Goal: Information Seeking & Learning: Check status

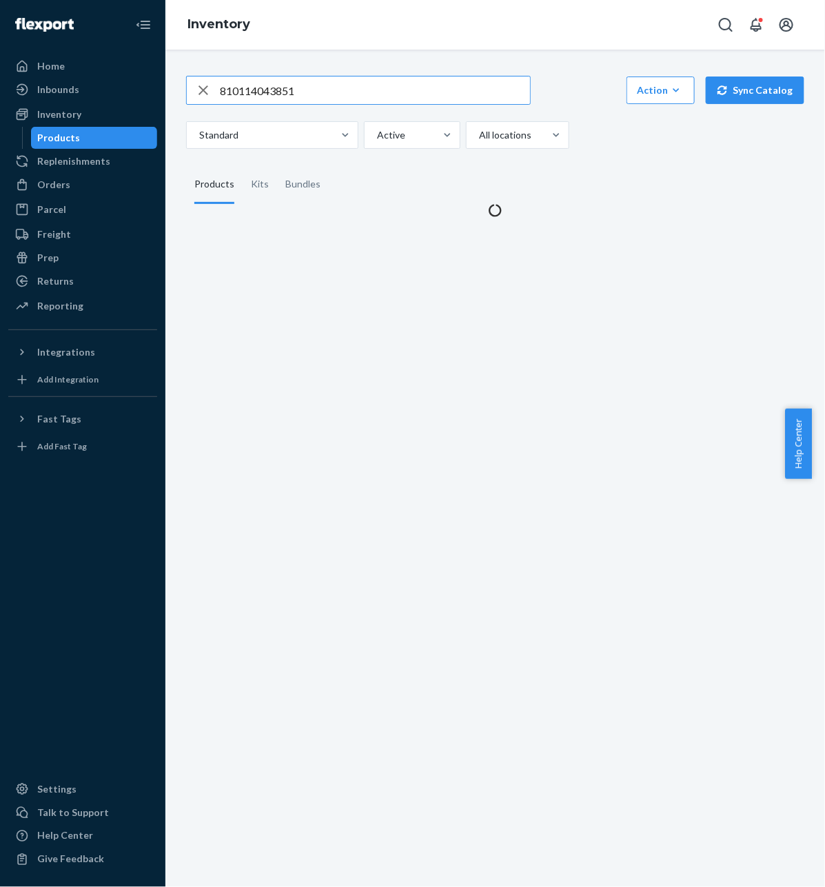
type input "810114043851"
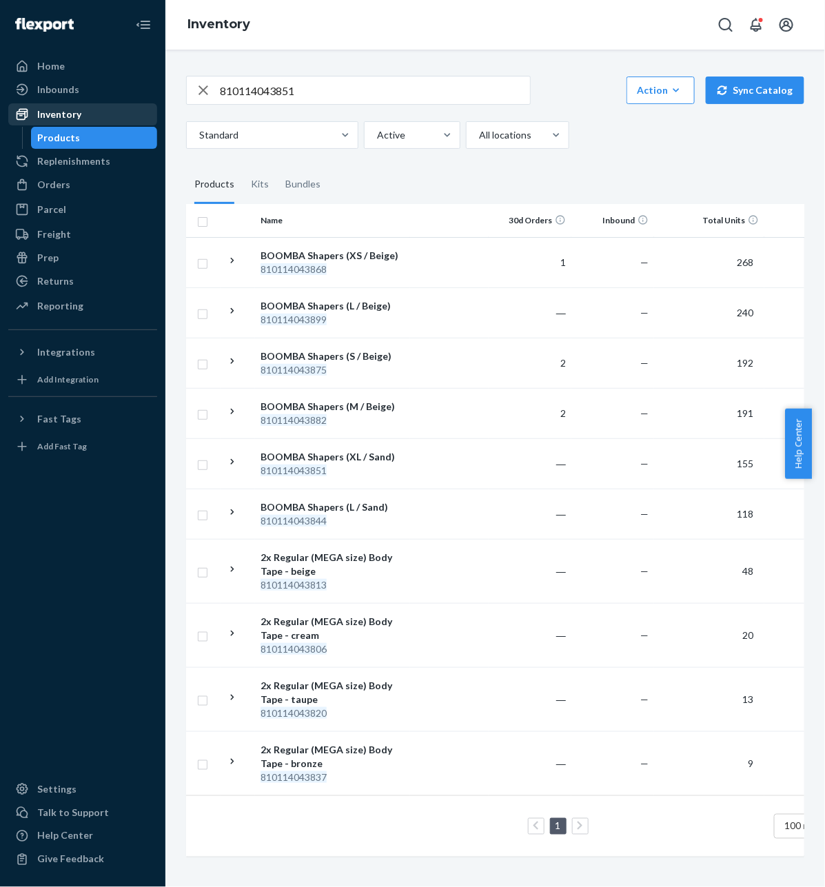
click at [85, 115] on div "Inventory" at bounding box center [83, 114] width 146 height 19
click at [74, 172] on ul "Home Inbounds Shipping Plans Problems Inventory Products Replenishments Orders …" at bounding box center [82, 186] width 149 height 263
click at [74, 188] on div "Orders" at bounding box center [83, 184] width 146 height 19
